Goal: Information Seeking & Learning: Learn about a topic

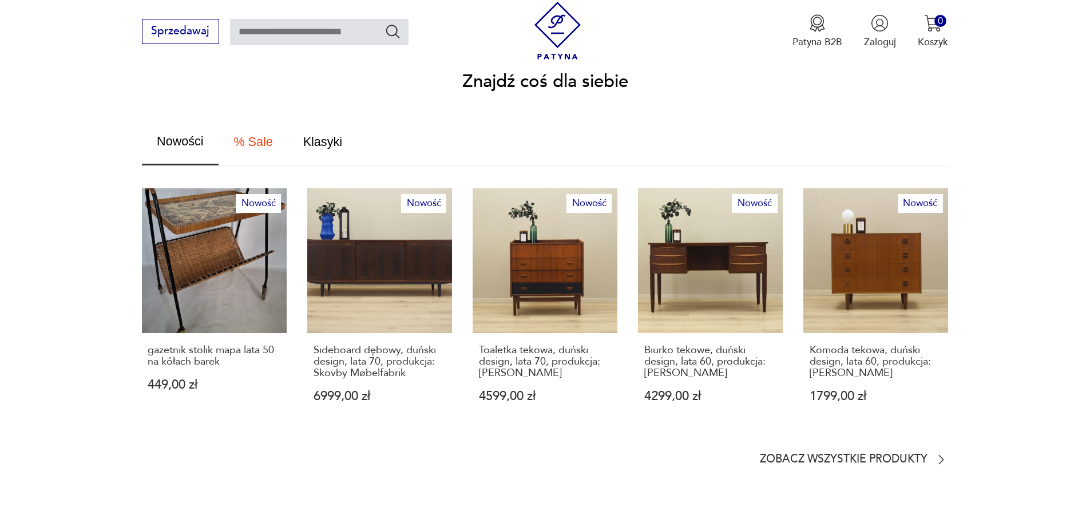
click at [784, 440] on section "Znajdź coś dla siebie Nowości % Sale Klasyki Nowość gazetnik stolik mapa lata 5…" at bounding box center [545, 269] width 1090 height 393
drag, startPoint x: 788, startPoint y: 446, endPoint x: 915, endPoint y: 427, distance: 129.0
click at [788, 455] on p "Zobacz wszystkie produkty" at bounding box center [844, 459] width 168 height 9
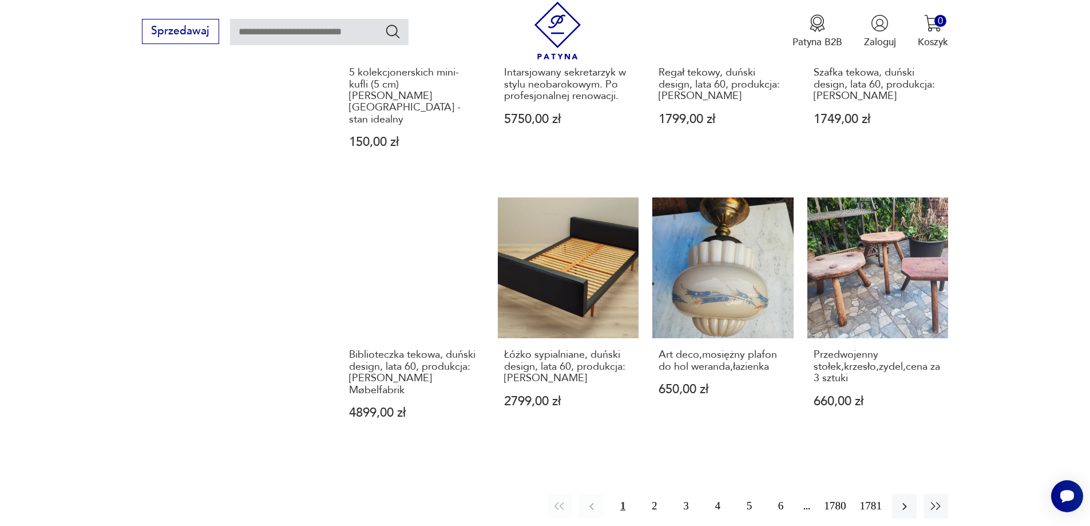
scroll to position [1051, 0]
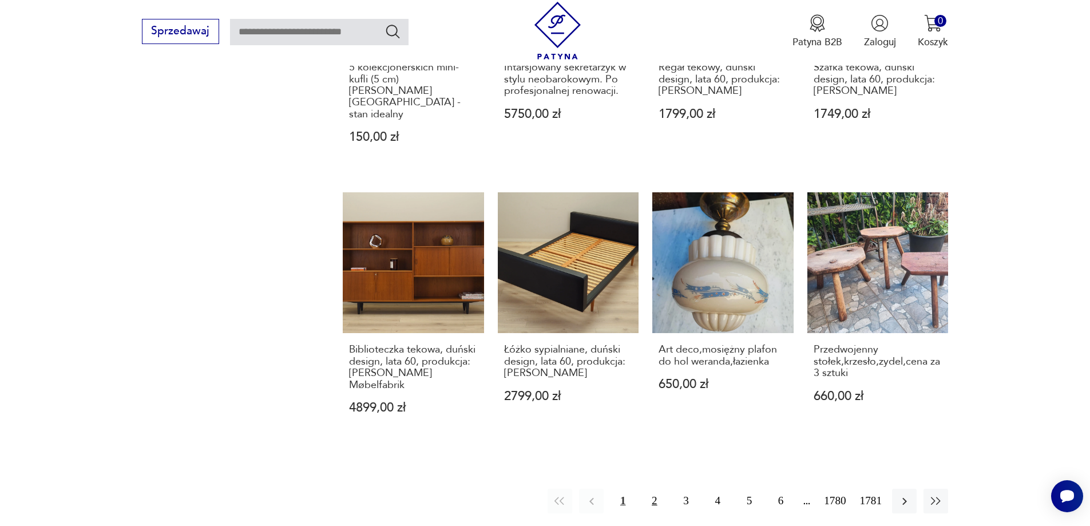
click at [650, 489] on button "2" at bounding box center [654, 501] width 25 height 25
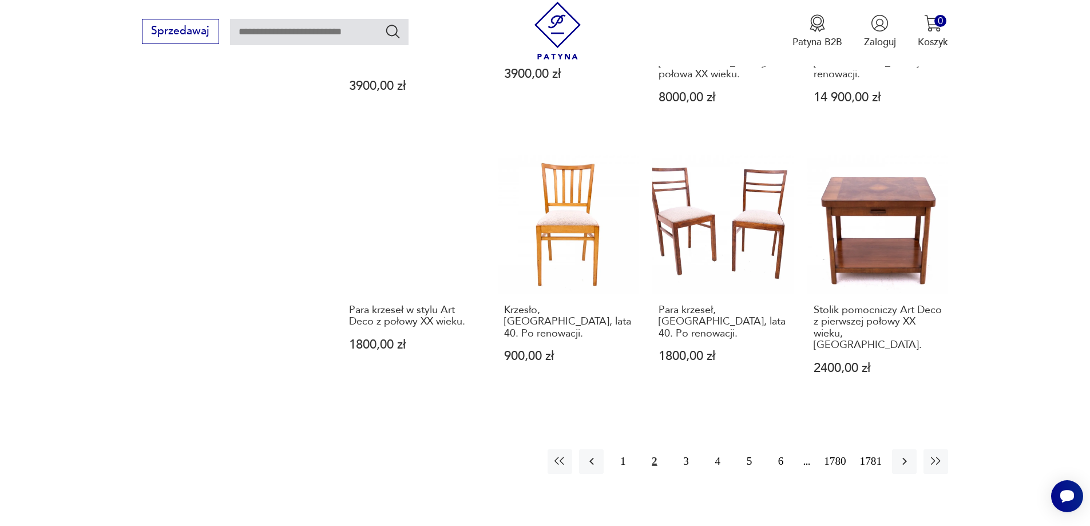
scroll to position [1109, 0]
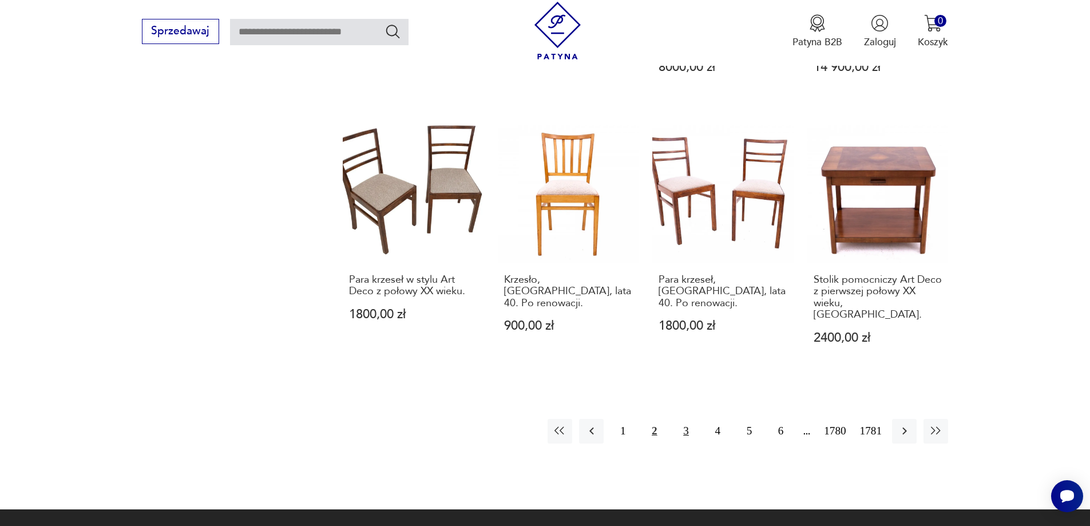
click at [686, 419] on button "3" at bounding box center [685, 431] width 25 height 25
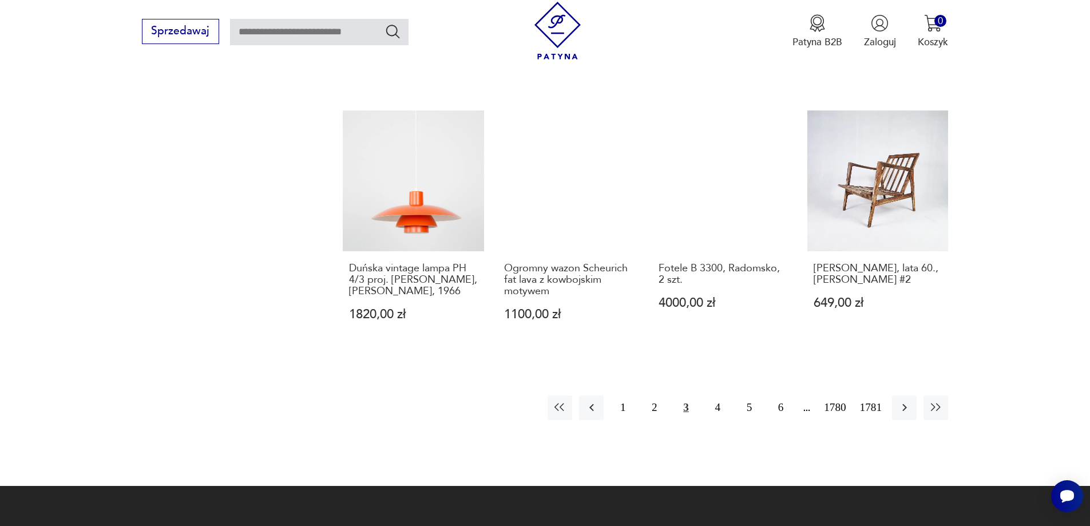
scroll to position [1166, 0]
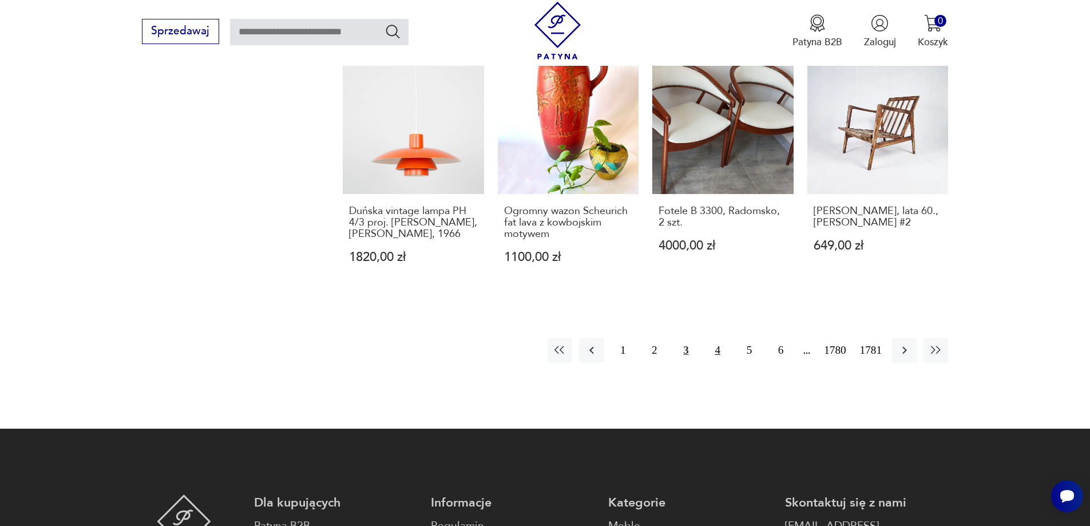
click at [705, 343] on button "4" at bounding box center [717, 350] width 25 height 25
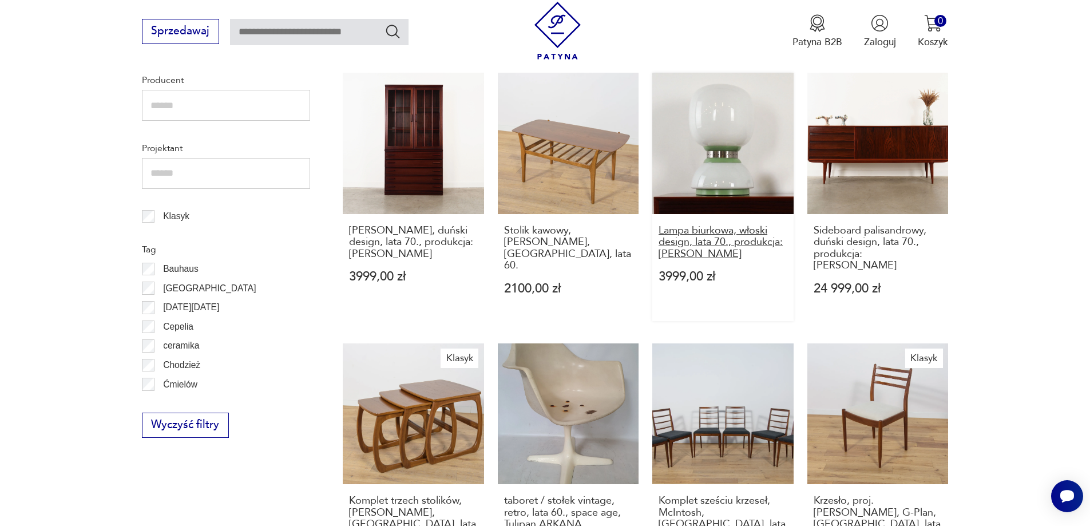
scroll to position [57, 0]
click at [721, 180] on link "Lampa biurkowa, włoski design, lata 70., produkcja: Włochy 3999,00 zł" at bounding box center [722, 197] width 141 height 248
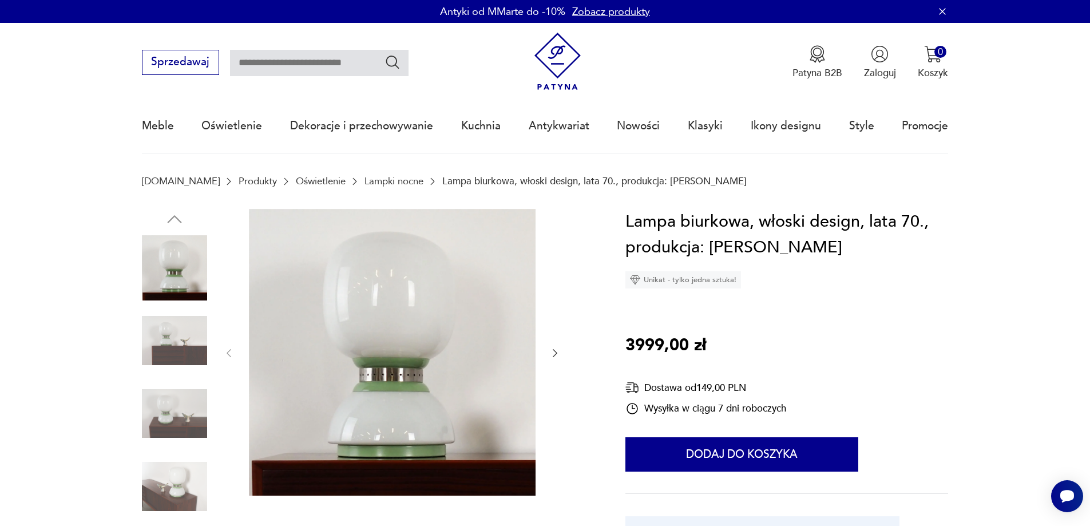
click at [181, 345] on img at bounding box center [174, 340] width 65 height 65
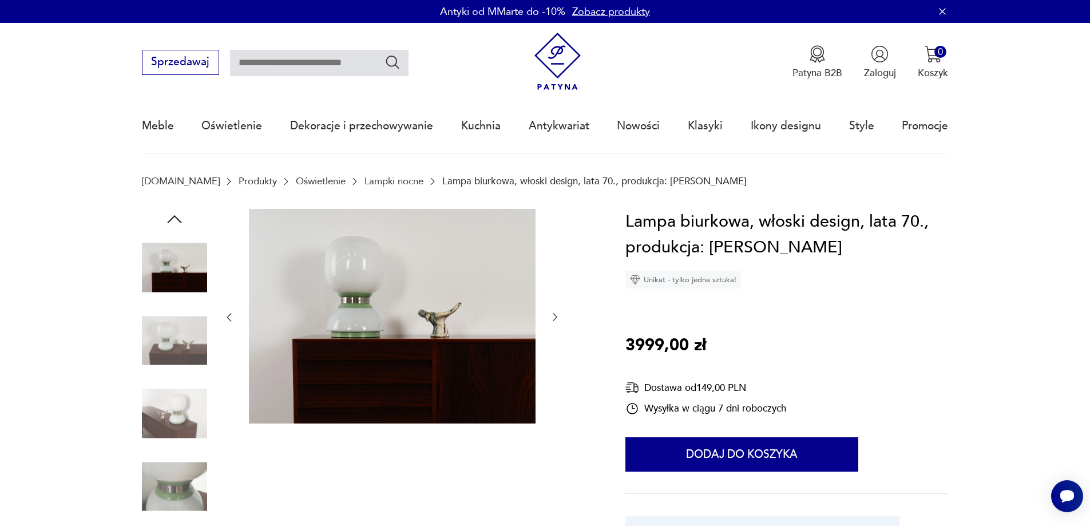
click at [181, 345] on img at bounding box center [174, 340] width 65 height 65
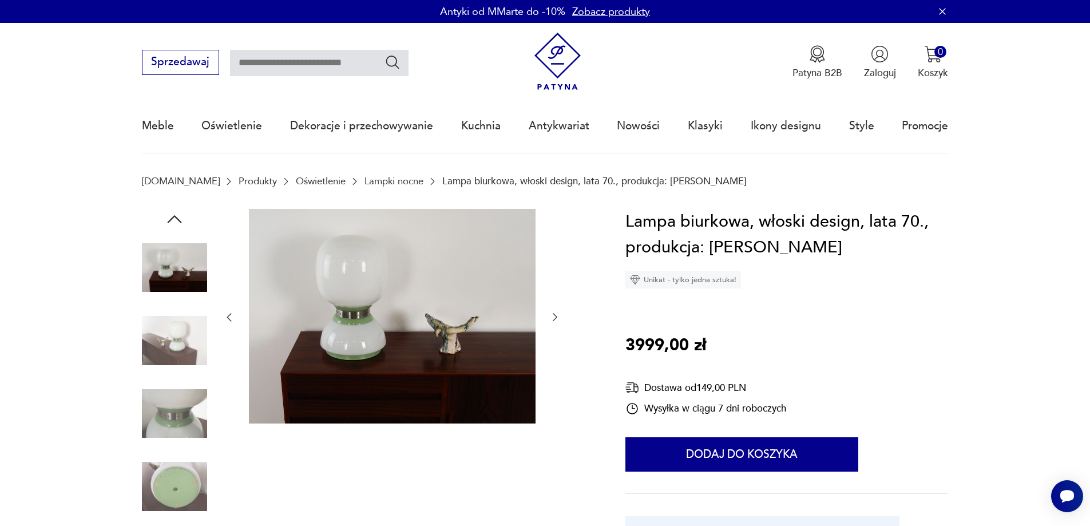
click at [178, 347] on img at bounding box center [174, 340] width 65 height 65
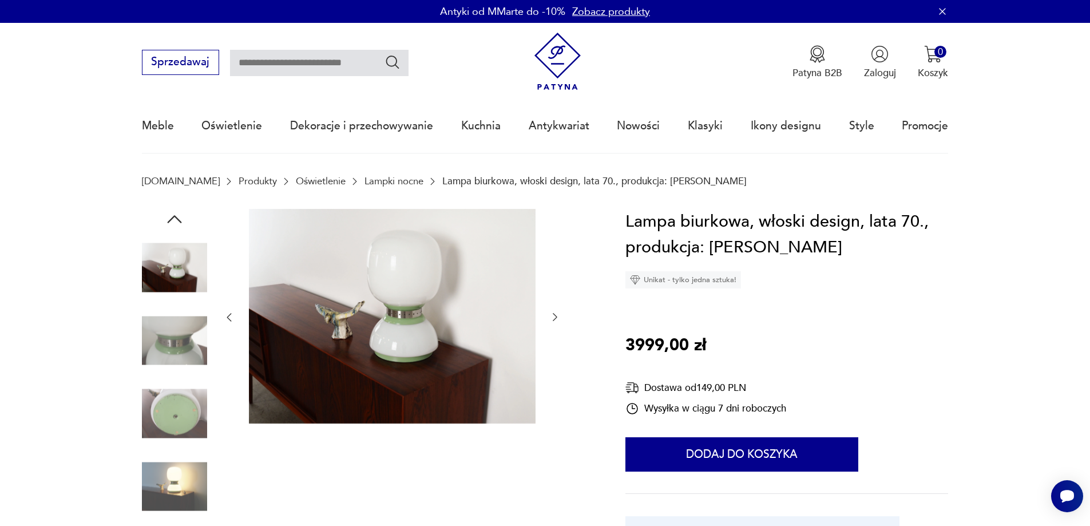
click at [178, 349] on img at bounding box center [174, 340] width 65 height 65
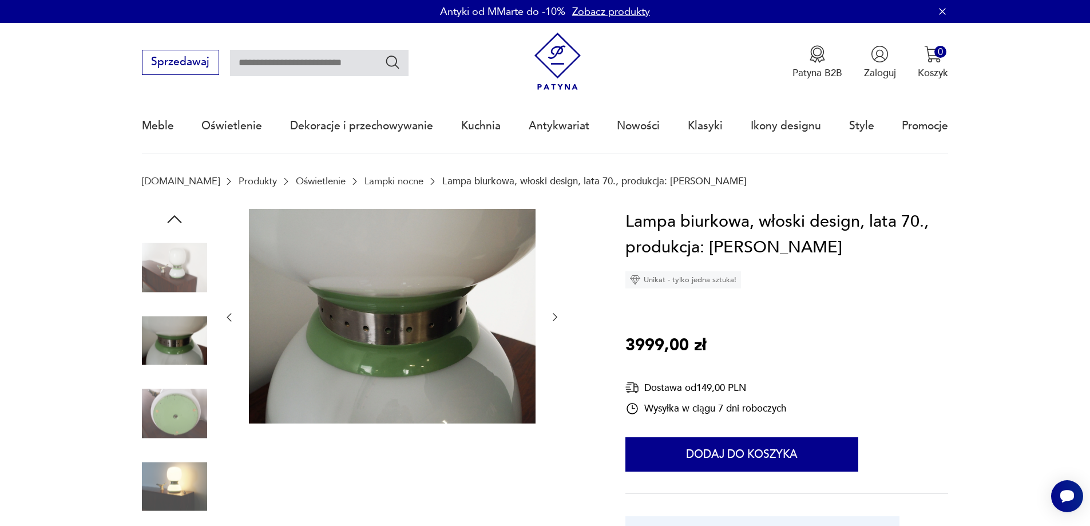
click at [178, 406] on img at bounding box center [174, 413] width 65 height 65
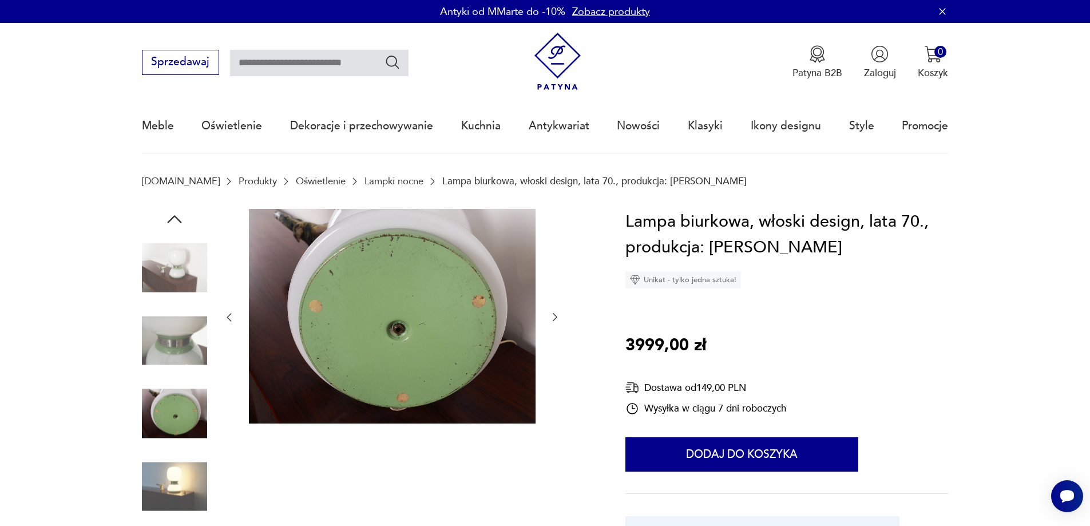
click at [181, 482] on img at bounding box center [174, 486] width 65 height 65
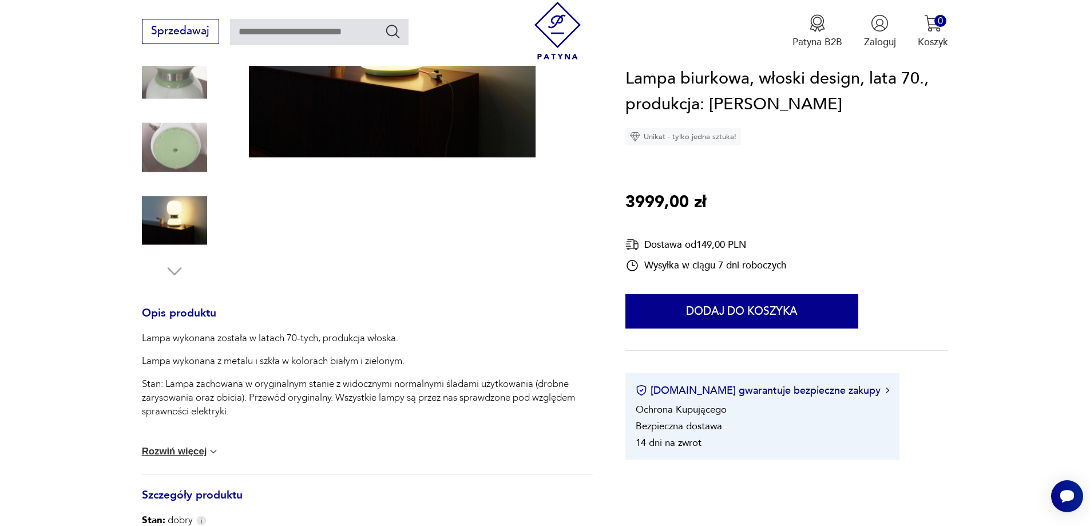
scroll to position [286, 0]
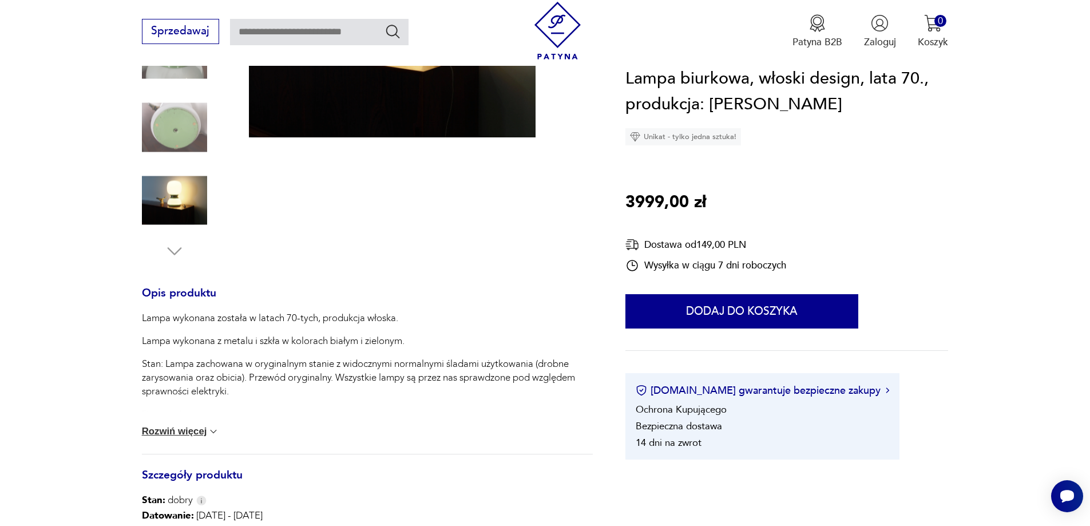
click at [169, 431] on button "Rozwiń więcej" at bounding box center [181, 431] width 78 height 11
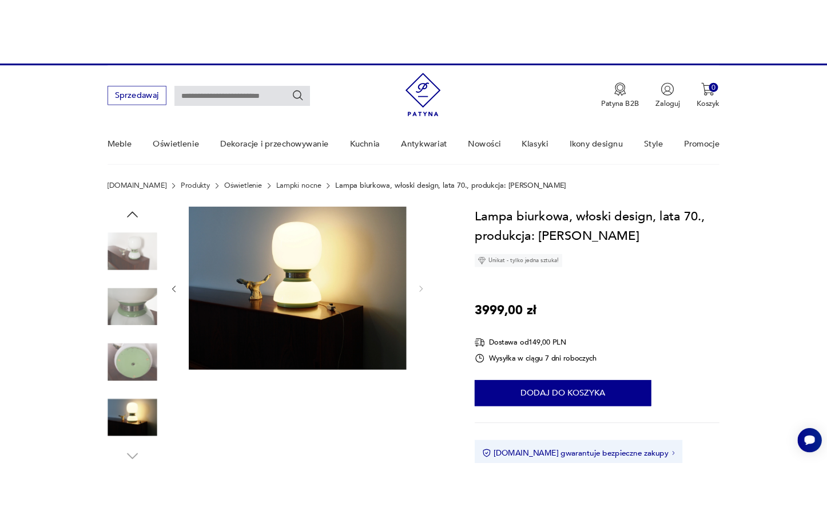
scroll to position [0, 0]
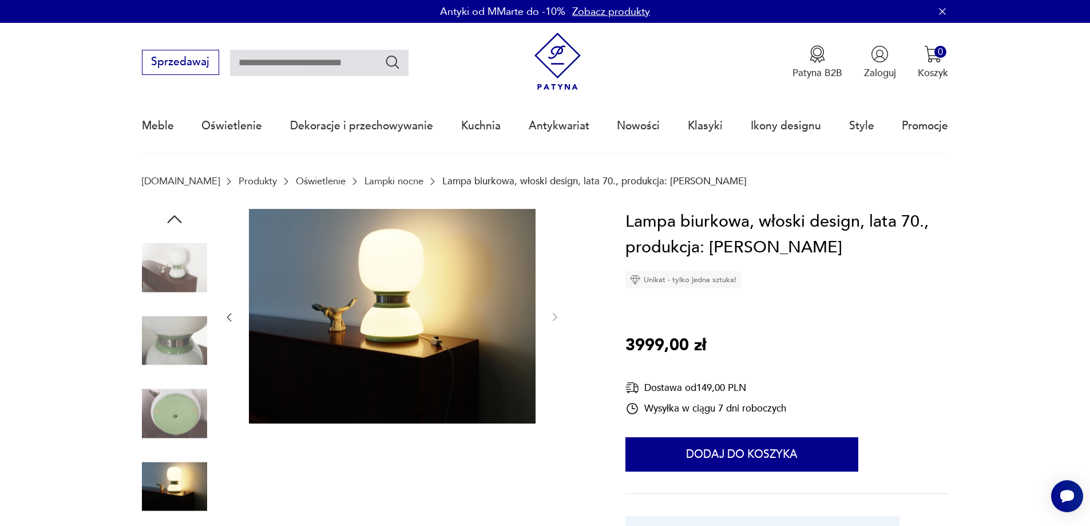
click at [177, 218] on icon "button" at bounding box center [174, 219] width 14 height 8
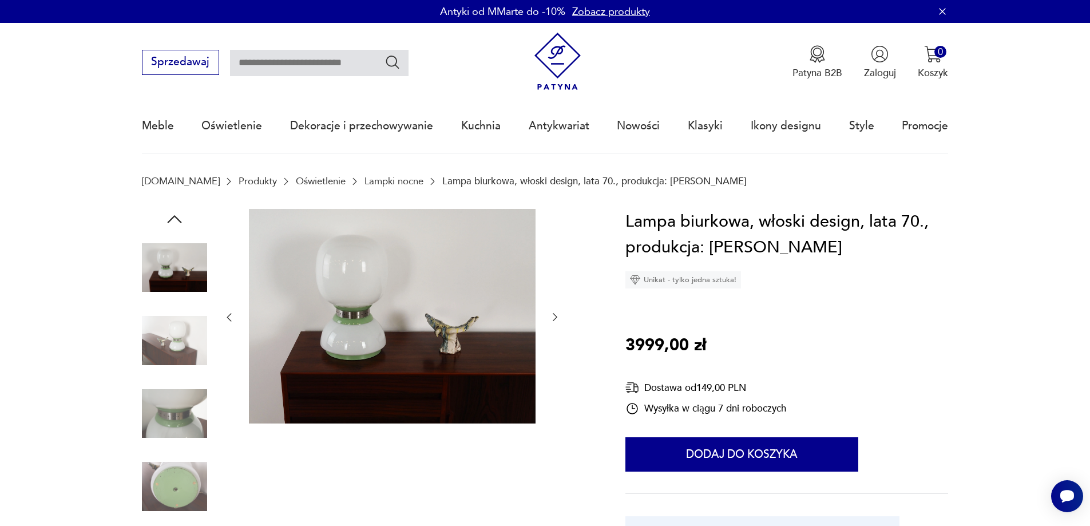
click at [177, 218] on icon "button" at bounding box center [174, 219] width 14 height 8
